Goal: Task Accomplishment & Management: Manage account settings

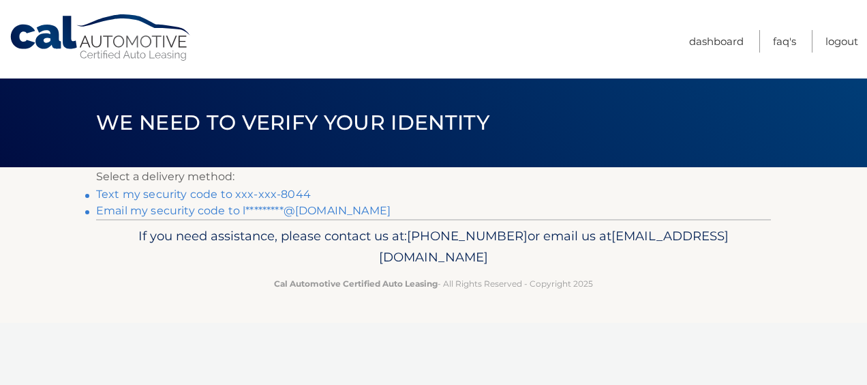
click at [236, 195] on link "Text my security code to xxx-xxx-8044" at bounding box center [203, 193] width 215 height 13
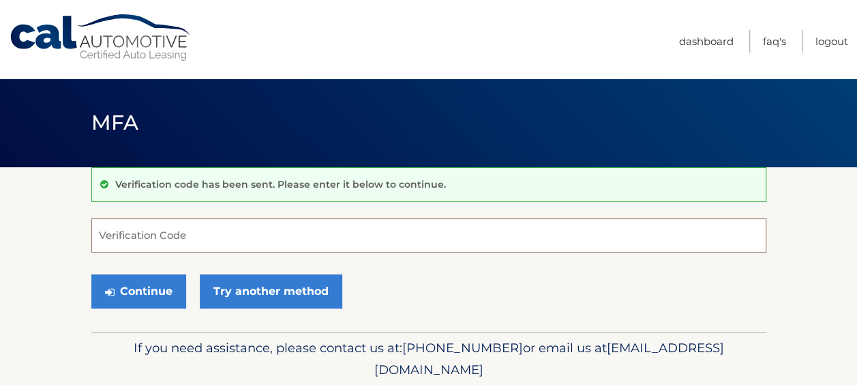
click at [99, 233] on input "Verification Code" at bounding box center [428, 235] width 675 height 34
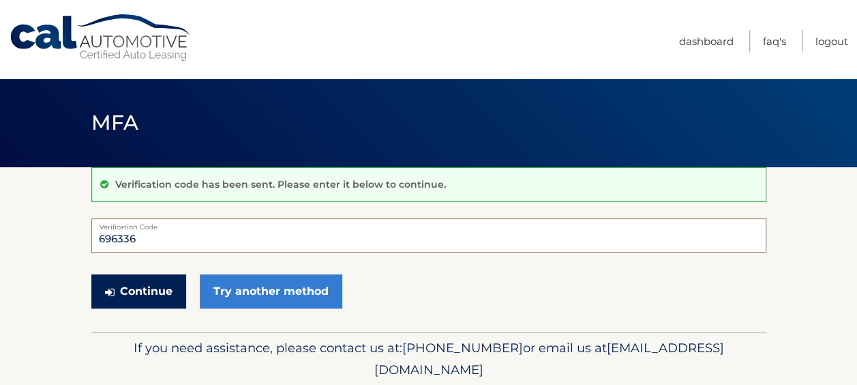
type input "696336"
click at [123, 283] on button "Continue" at bounding box center [138, 291] width 95 height 34
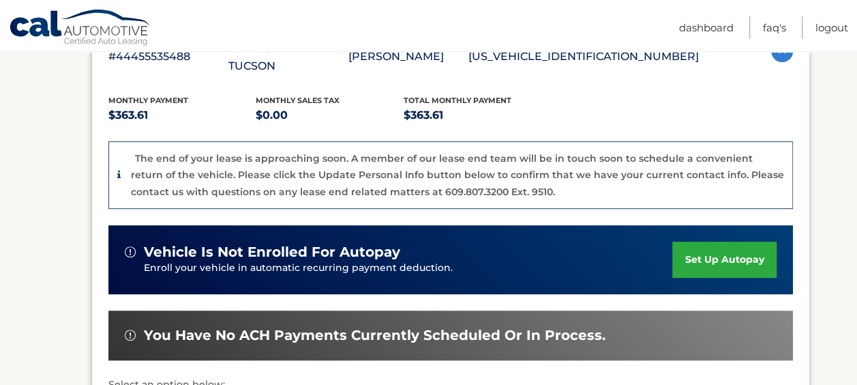
scroll to position [409, 0]
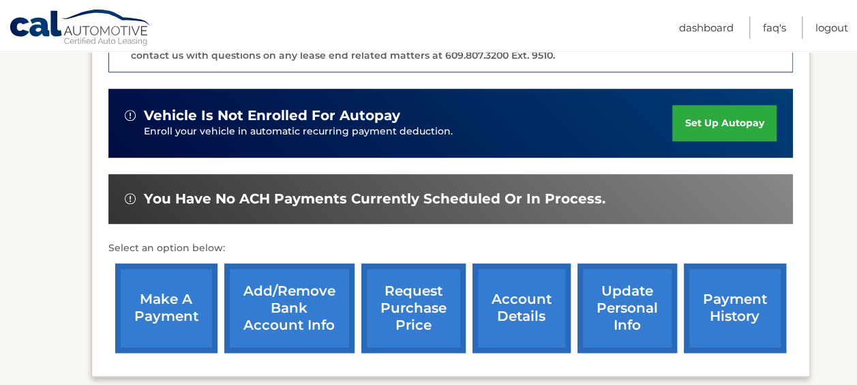
click at [737, 293] on link "payment history" at bounding box center [735, 307] width 102 height 89
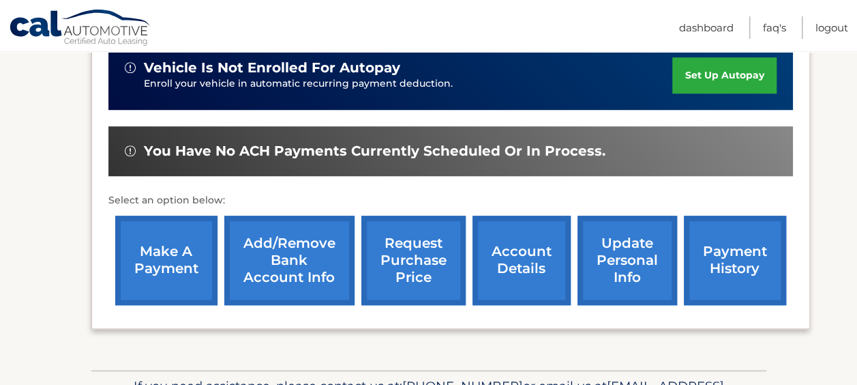
scroll to position [524, 0]
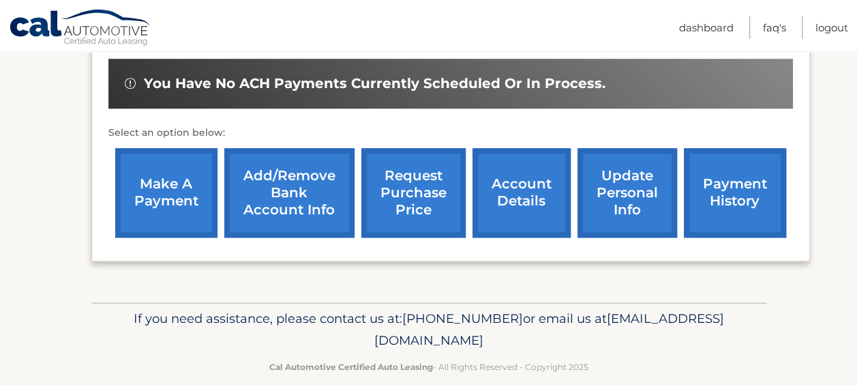
click at [526, 169] on link "account details" at bounding box center [521, 192] width 98 height 89
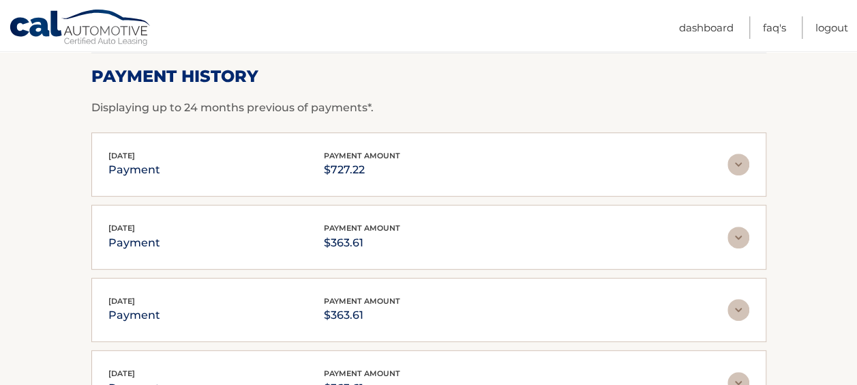
scroll to position [273, 0]
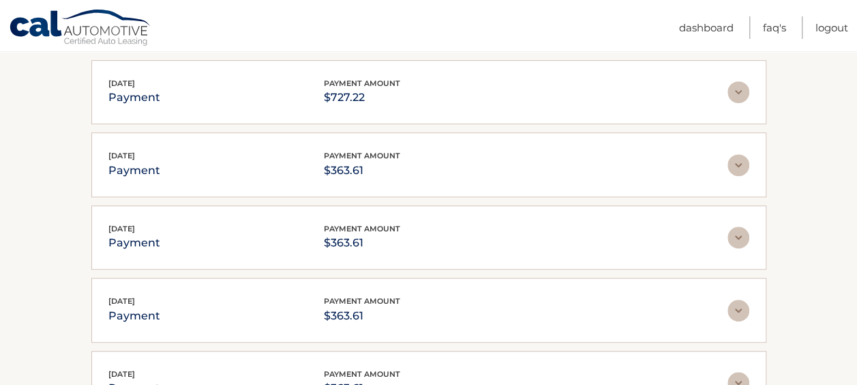
click at [742, 92] on img at bounding box center [738, 92] width 22 height 22
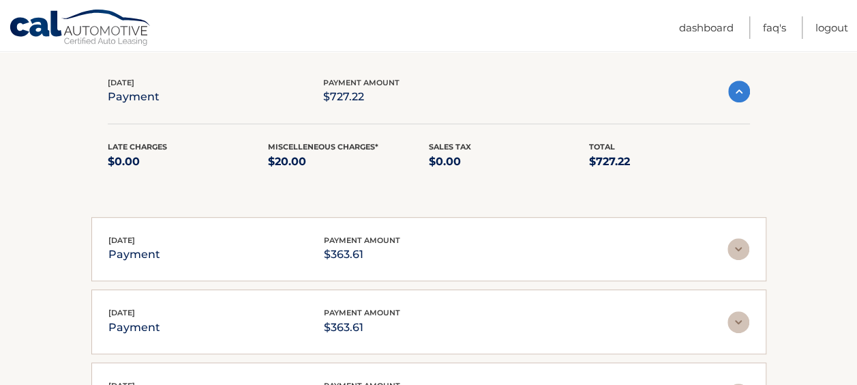
click at [767, 144] on section "Account Details | #44455535488 Back to Dashboard Payment History Displaying up …" at bounding box center [428, 249] width 857 height 710
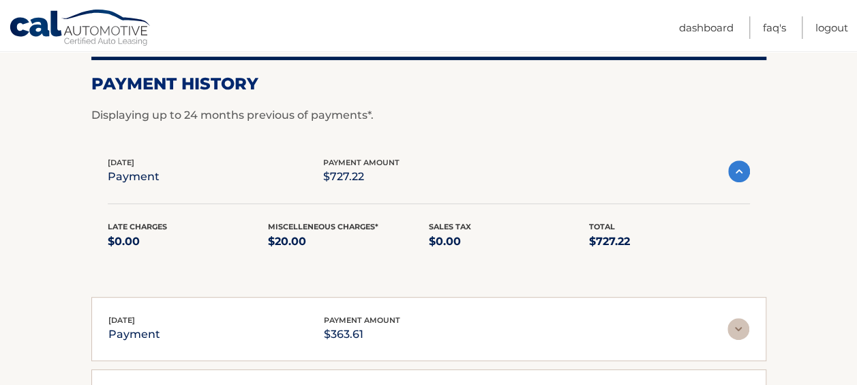
scroll to position [115, 0]
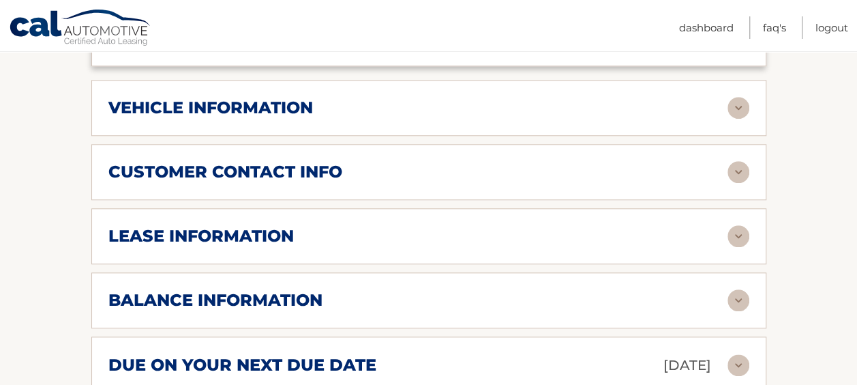
scroll to position [682, 0]
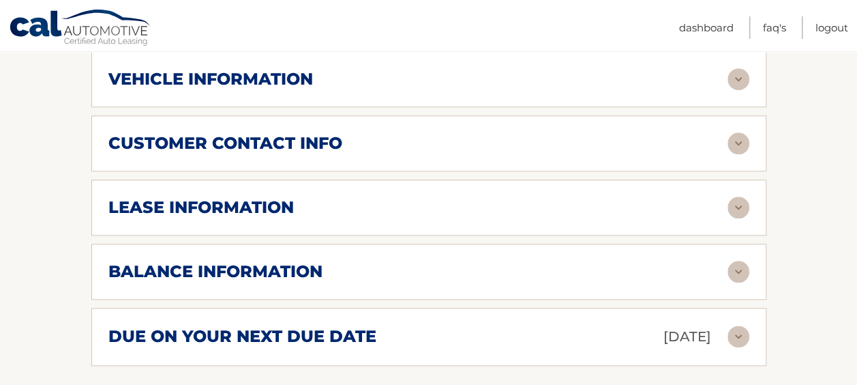
click at [742, 260] on img at bounding box center [738, 271] width 22 height 22
click at [735, 260] on img at bounding box center [738, 271] width 22 height 22
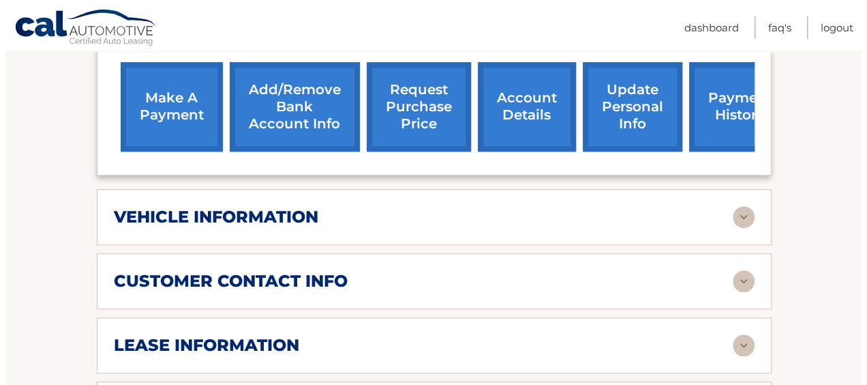
scroll to position [477, 0]
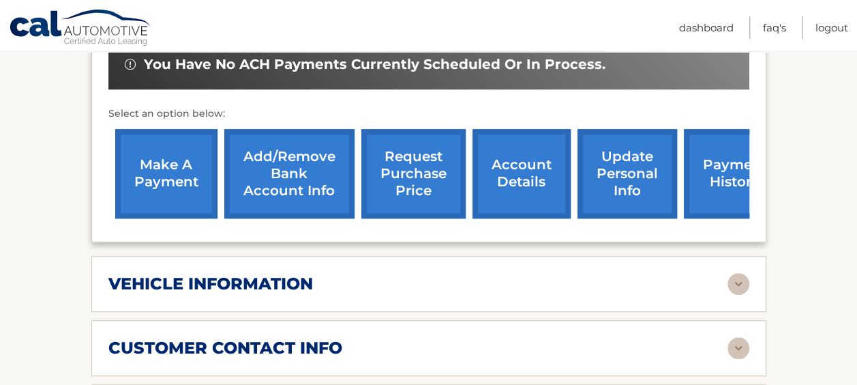
click at [416, 148] on link "request purchase price" at bounding box center [413, 173] width 104 height 89
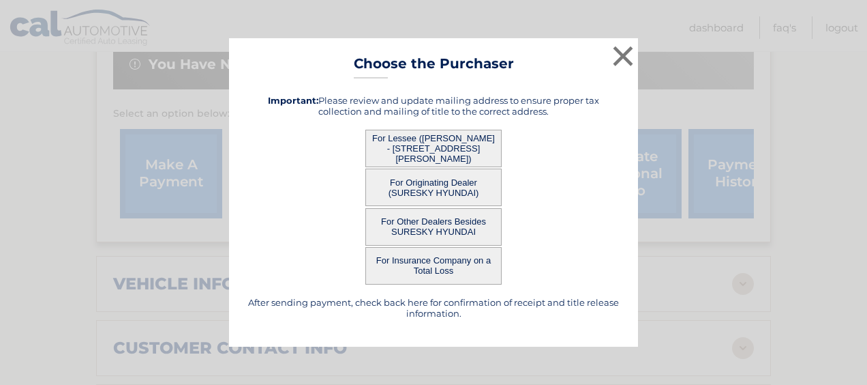
click at [432, 142] on button "For Lessee (ELLEN BIERLEY - 221 GLENMERE RD, , CHESTER, ny 10918)" at bounding box center [433, 148] width 136 height 37
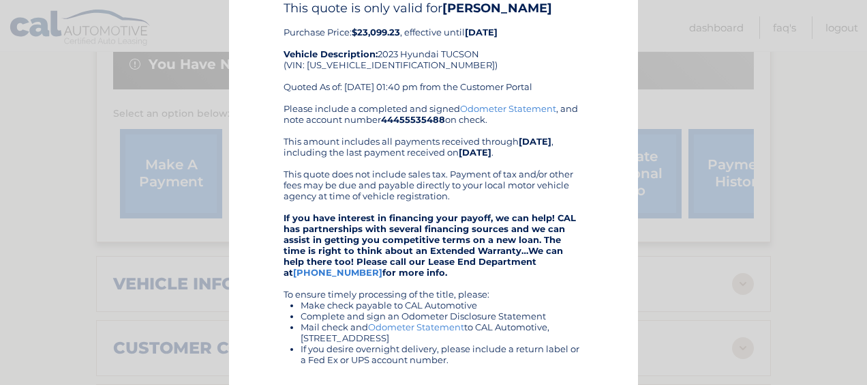
scroll to position [0, 0]
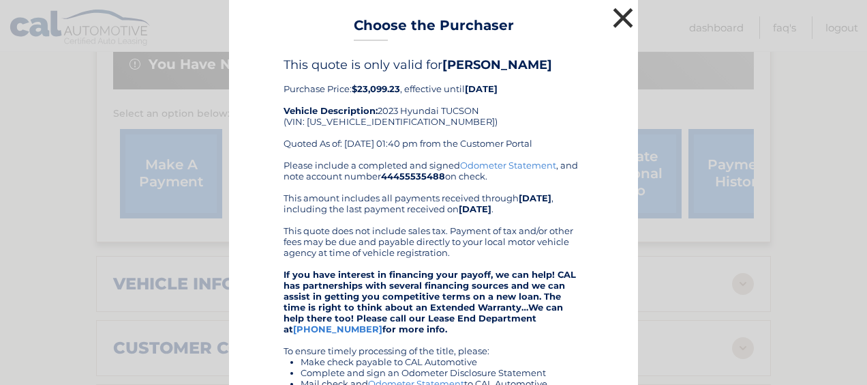
click at [618, 14] on button "×" at bounding box center [622, 17] width 27 height 27
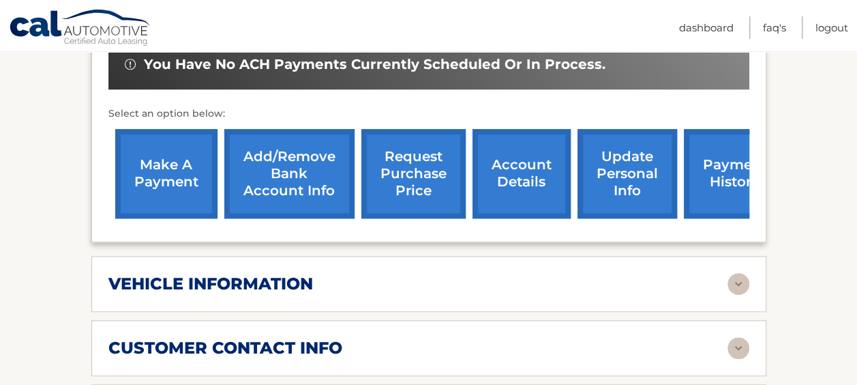
click at [406, 159] on link "request purchase price" at bounding box center [413, 173] width 104 height 89
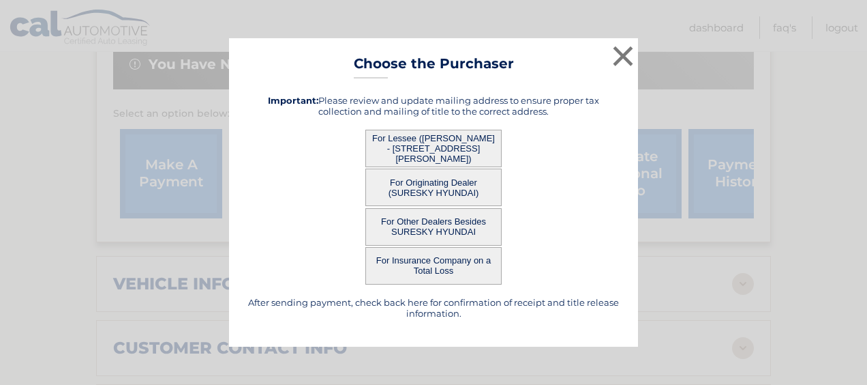
click at [407, 154] on button "For Lessee (ELLEN BIERLEY - 221 GLENMERE RD, , CHESTER, ny 10918)" at bounding box center [433, 148] width 136 height 37
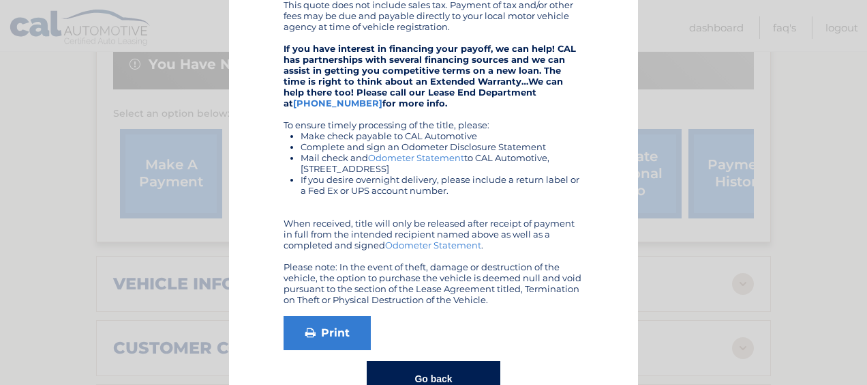
scroll to position [265, 0]
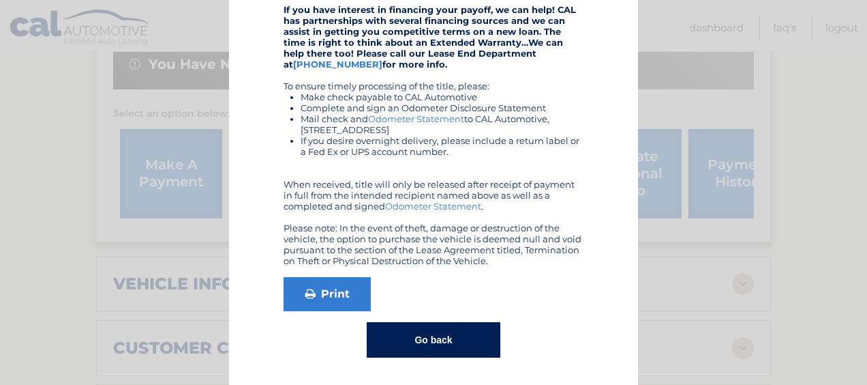
click at [439, 333] on button "Go back" at bounding box center [433, 339] width 133 height 35
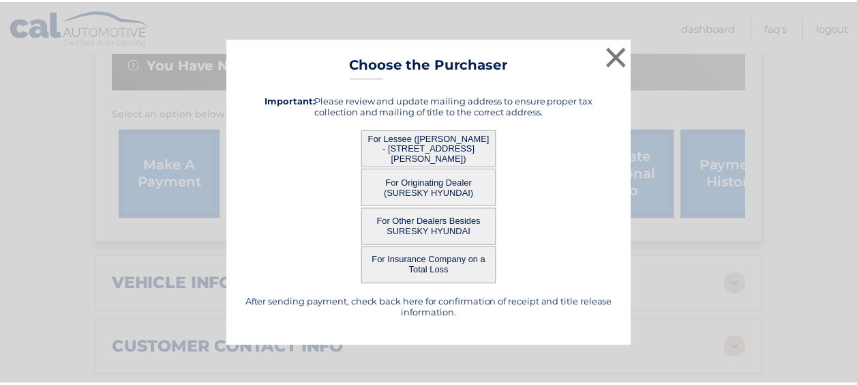
scroll to position [0, 0]
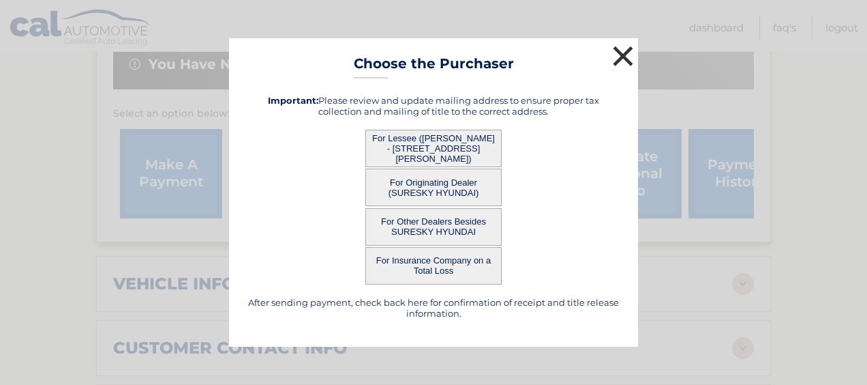
click at [625, 53] on button "×" at bounding box center [622, 55] width 27 height 27
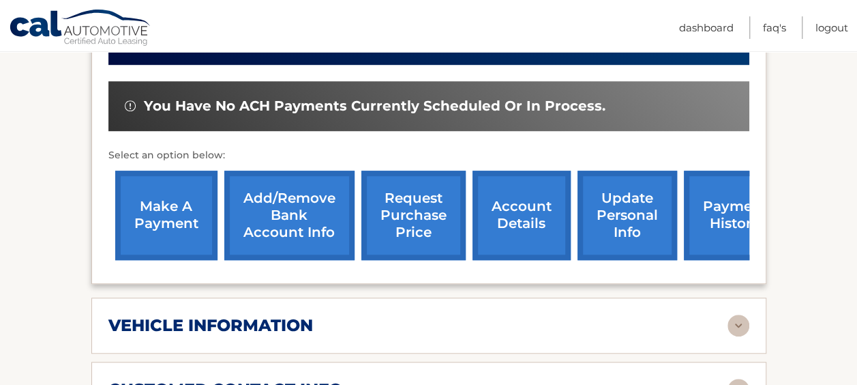
scroll to position [313, 0]
